Goal: Manage account settings

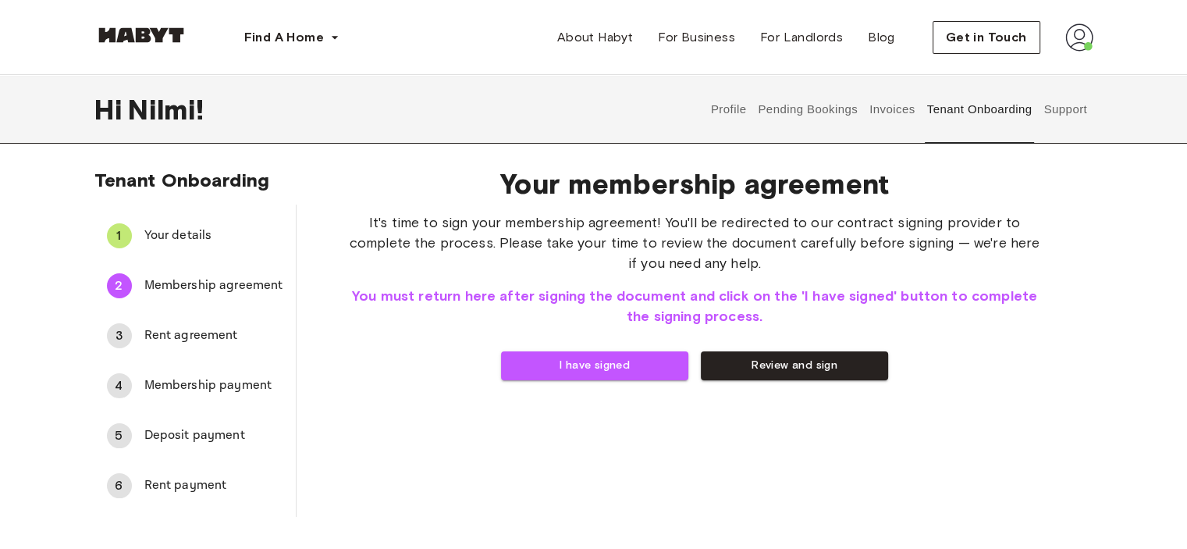
click at [176, 239] on span "Your details" at bounding box center [213, 235] width 139 height 19
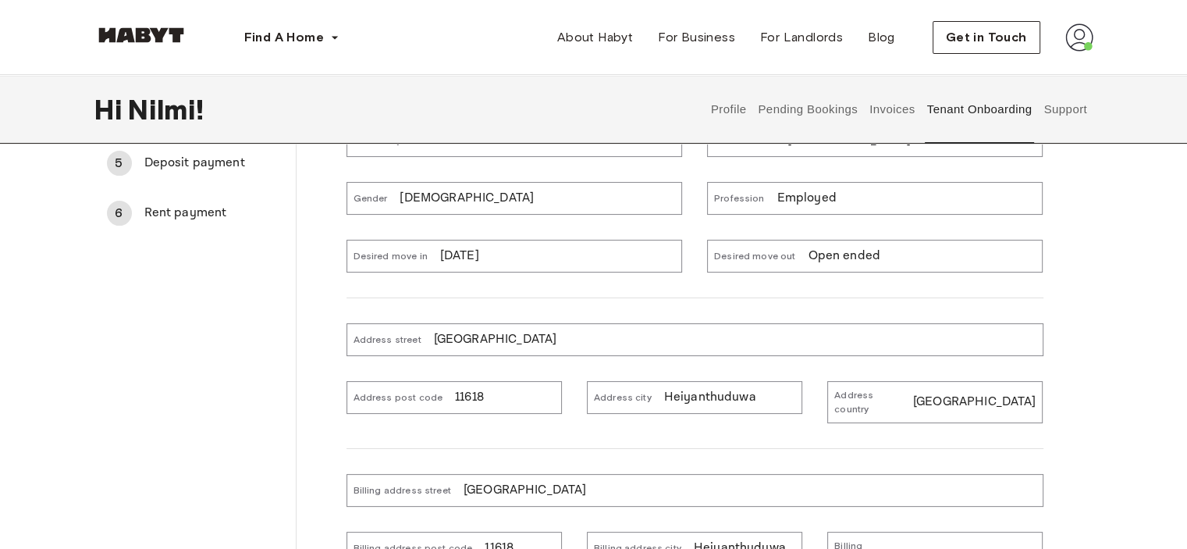
scroll to position [312, 0]
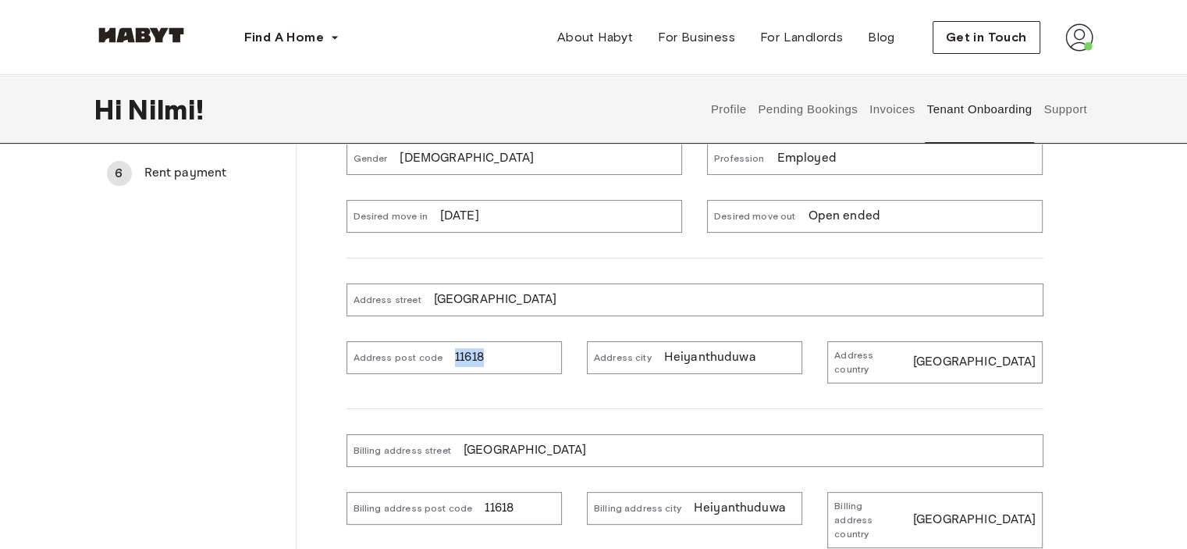
drag, startPoint x: 474, startPoint y: 354, endPoint x: 431, endPoint y: 355, distance: 43.0
click at [431, 355] on div "Address post code 11618" at bounding box center [454, 357] width 215 height 33
click at [489, 359] on div "Address post code 11618" at bounding box center [454, 357] width 215 height 33
click at [475, 354] on div "Address post code 11618" at bounding box center [454, 357] width 215 height 33
click at [474, 354] on p "11618" at bounding box center [469, 357] width 29 height 19
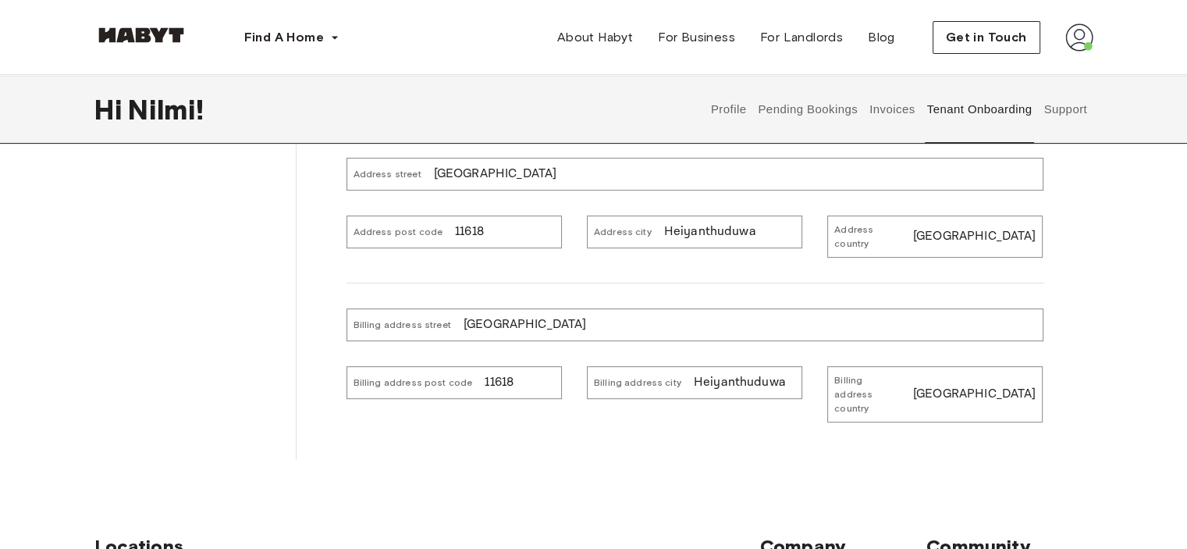
scroll to position [437, 0]
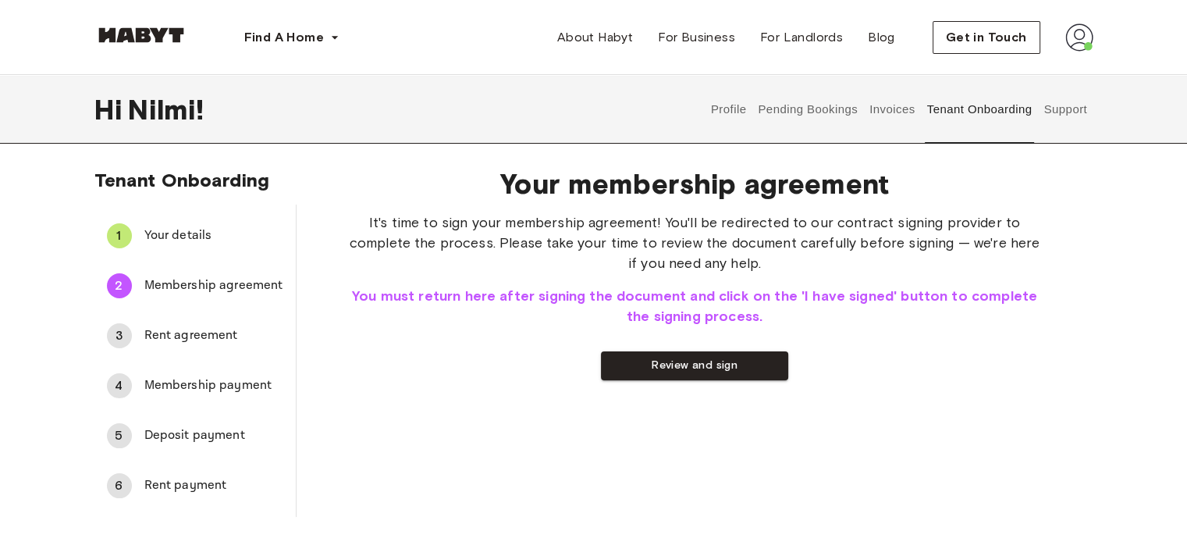
click at [179, 234] on span "Your details" at bounding box center [213, 235] width 139 height 19
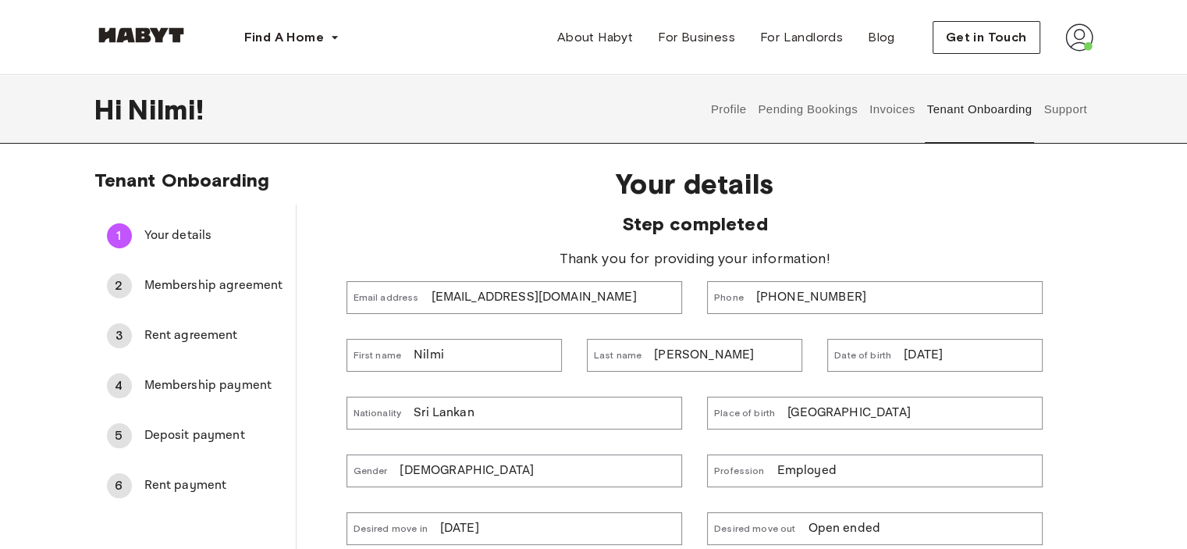
click at [197, 286] on span "Membership agreement" at bounding box center [213, 285] width 139 height 19
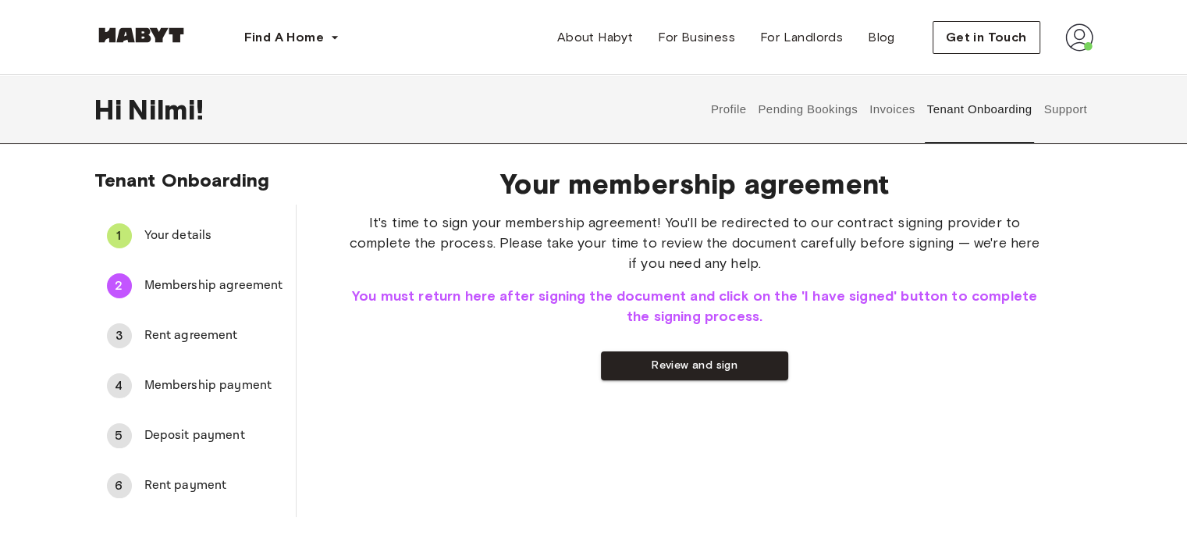
click at [195, 224] on div "1 Your details" at bounding box center [194, 235] width 201 height 37
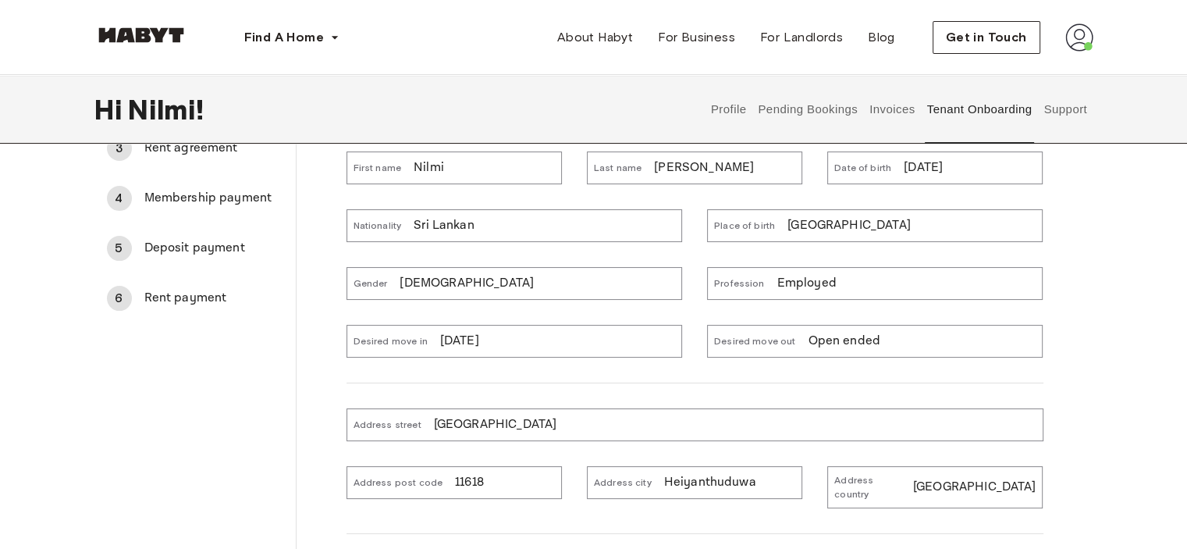
scroll to position [390, 0]
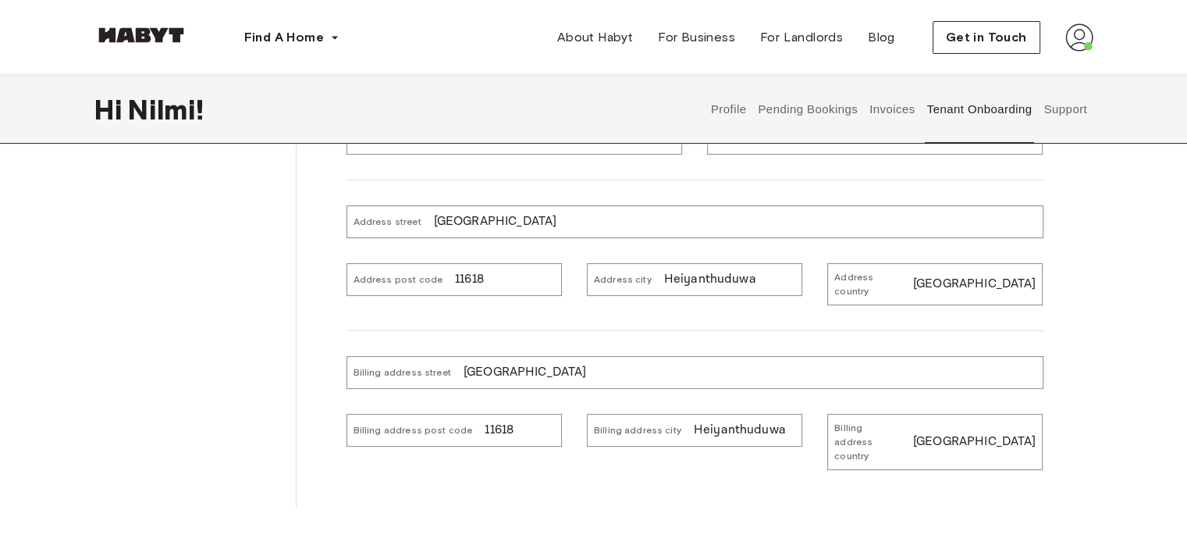
click at [491, 429] on div "Billing address post code 11618" at bounding box center [454, 430] width 215 height 33
click at [490, 421] on p "11618" at bounding box center [499, 430] width 29 height 19
drag, startPoint x: 503, startPoint y: 414, endPoint x: 475, endPoint y: 418, distance: 29.1
click at [475, 418] on div "Billing address post code 11618" at bounding box center [454, 430] width 215 height 33
click at [551, 468] on div "Your details Step completed Thank you for providing your information! Email add…" at bounding box center [695, 135] width 797 height 743
